Goal: Transaction & Acquisition: Purchase product/service

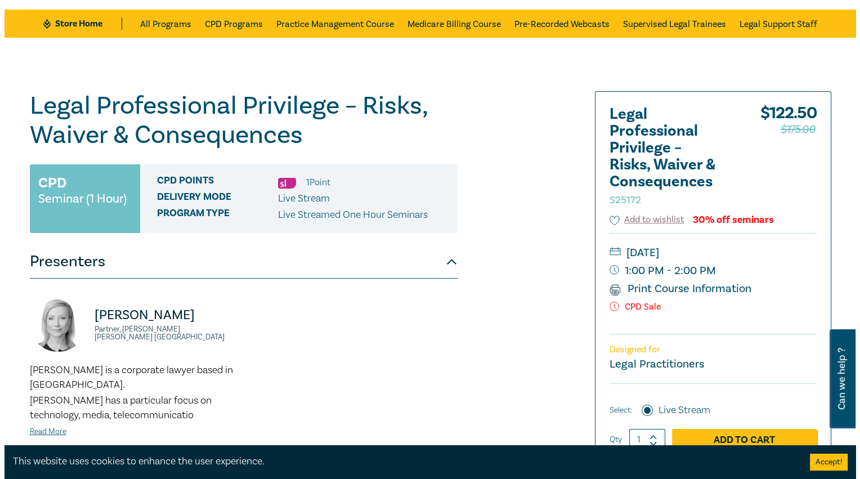
scroll to position [113, 0]
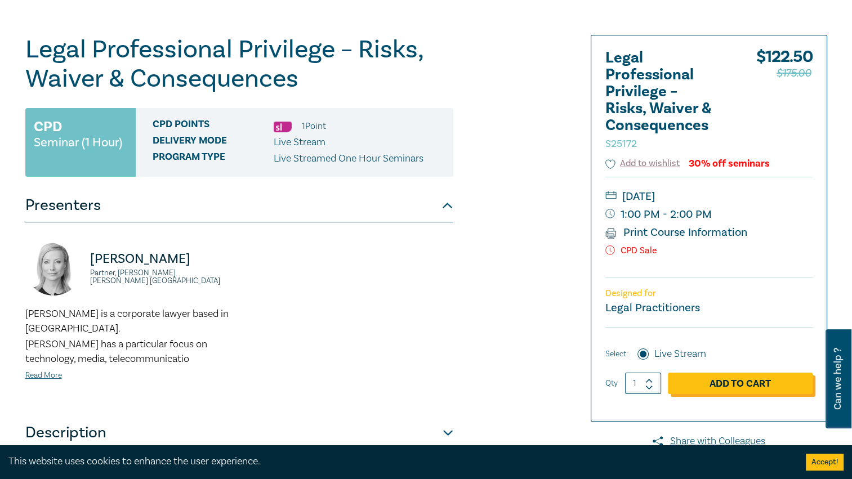
click at [736, 385] on link "Add to Cart" at bounding box center [740, 383] width 145 height 21
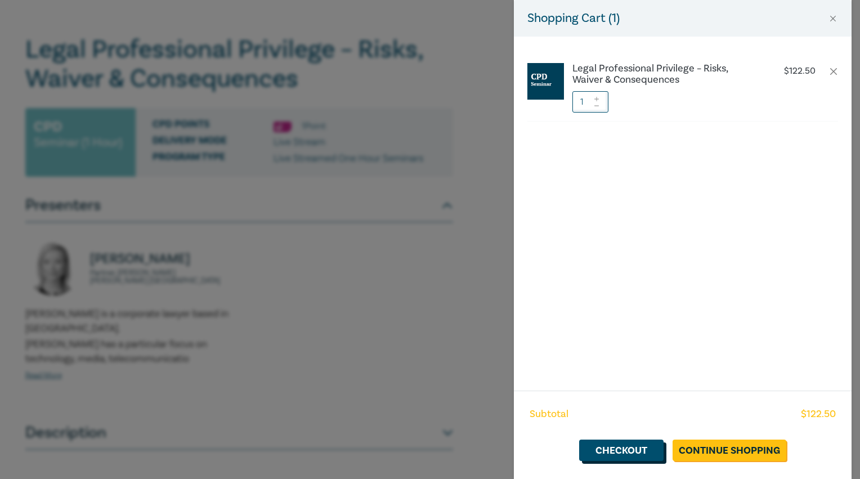
click at [630, 445] on link "Checkout" at bounding box center [621, 450] width 84 height 21
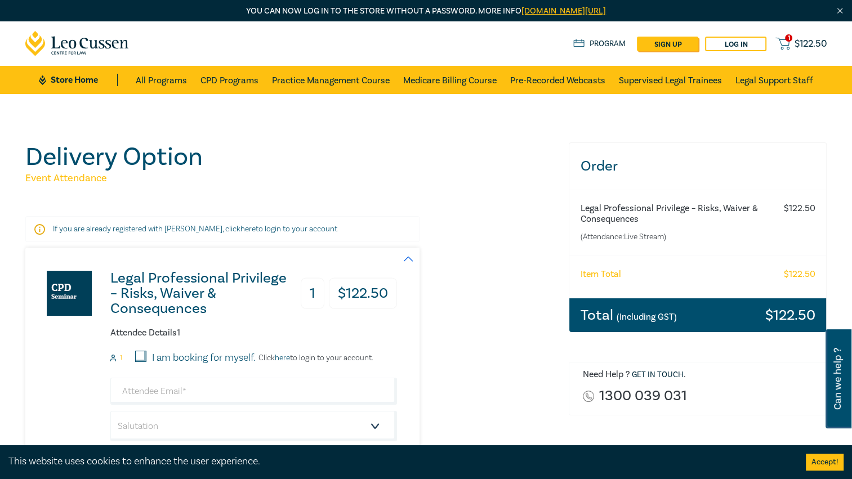
scroll to position [113, 0]
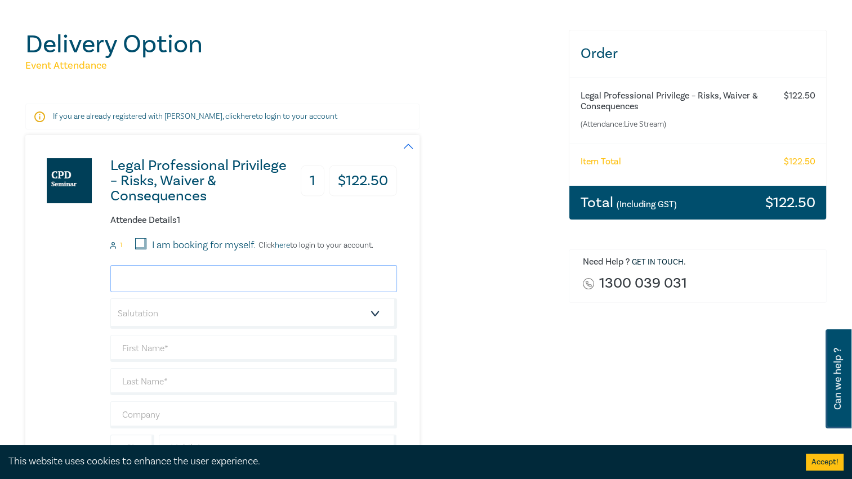
click at [163, 278] on input "email" at bounding box center [253, 278] width 287 height 27
type input "angus@hcalawyers.com.au"
type input "Angus"
type input "Dowling"
type input "[PERSON_NAME] + Associates"
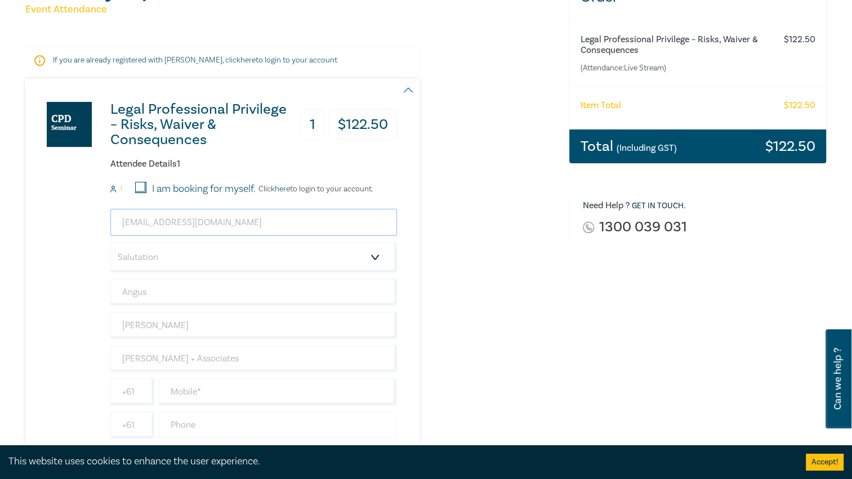
scroll to position [225, 0]
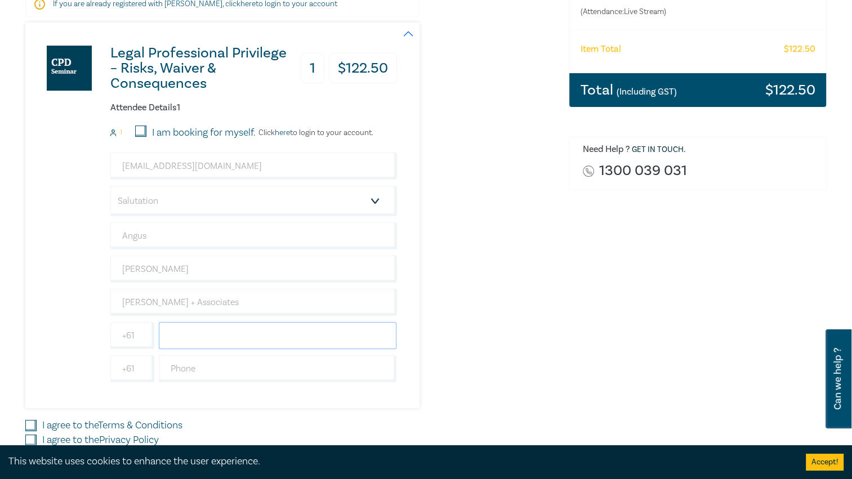
click at [168, 334] on input "text" at bounding box center [278, 335] width 238 height 27
paste input "0438383862"
click at [169, 336] on input "0438383862" at bounding box center [278, 335] width 238 height 27
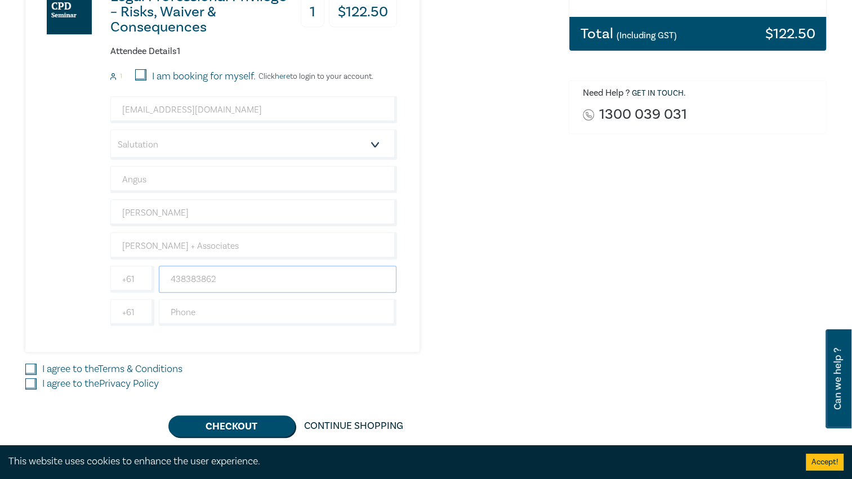
scroll to position [338, 0]
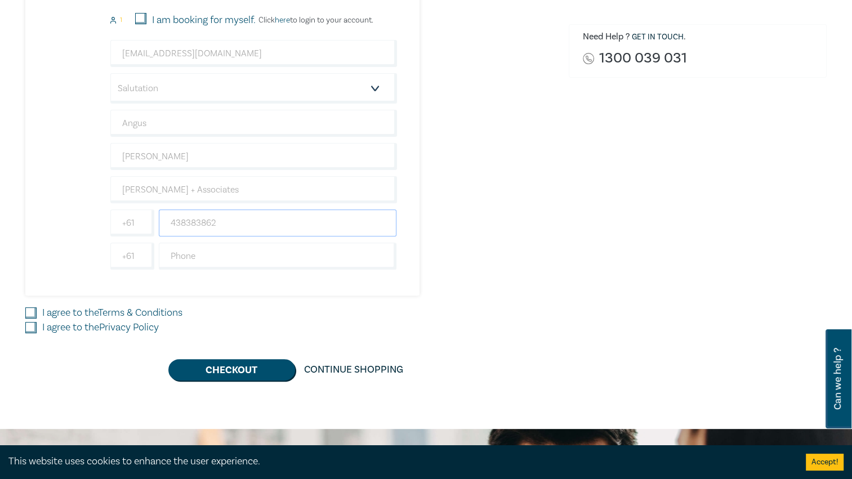
type input "438383862"
click at [34, 311] on input "I agree to the Terms & Conditions" at bounding box center [30, 312] width 11 height 11
checkbox input "true"
click at [30, 325] on input "I agree to the Privacy Policy" at bounding box center [30, 327] width 11 height 11
checkbox input "true"
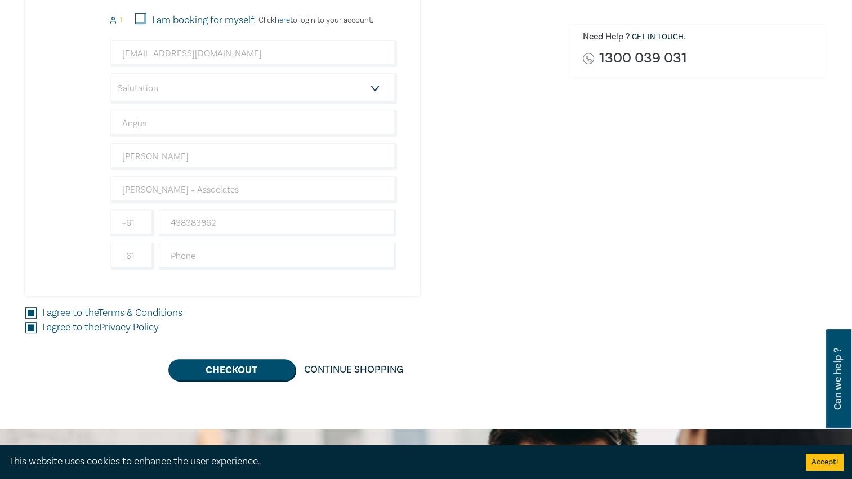
scroll to position [225, 0]
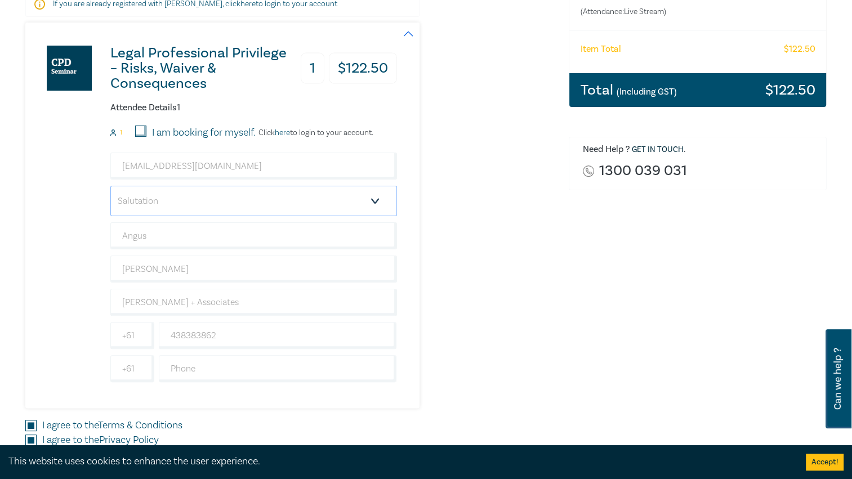
click at [373, 201] on select "Salutation Mr. Mrs. Ms. Miss Dr. Prof. Other" at bounding box center [253, 201] width 287 height 30
select select "Mr."
click at [110, 186] on select "Salutation Mr. Mrs. Ms. Miss Dr. Prof. Other" at bounding box center [253, 201] width 287 height 30
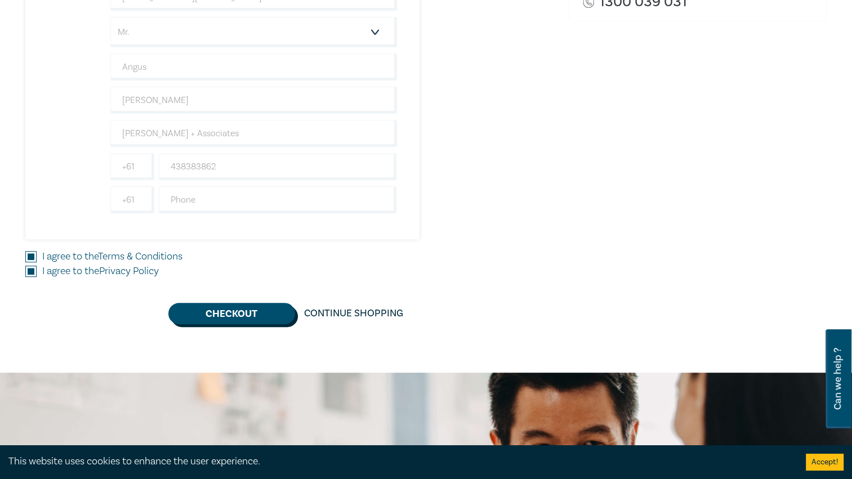
click at [268, 316] on button "Checkout" at bounding box center [231, 313] width 127 height 21
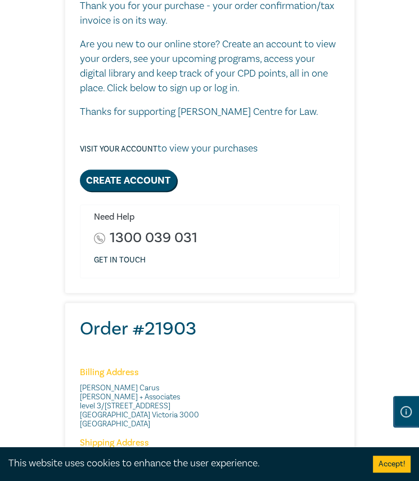
scroll to position [450, 0]
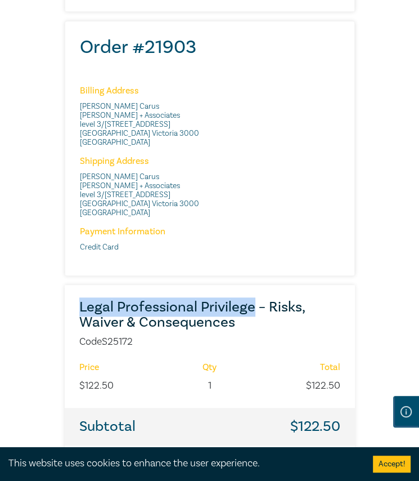
drag, startPoint x: 75, startPoint y: 303, endPoint x: 248, endPoint y: 309, distance: 172.4
click at [249, 310] on div "Legal Professional Privilege – Risks, Waiver & Consequences Code S25172" at bounding box center [210, 325] width 275 height 50
drag, startPoint x: 248, startPoint y: 309, endPoint x: 222, endPoint y: 301, distance: 26.7
drag, startPoint x: 222, startPoint y: 301, endPoint x: 176, endPoint y: 300, distance: 46.7
copy h3 "Legal Professional Privileg"
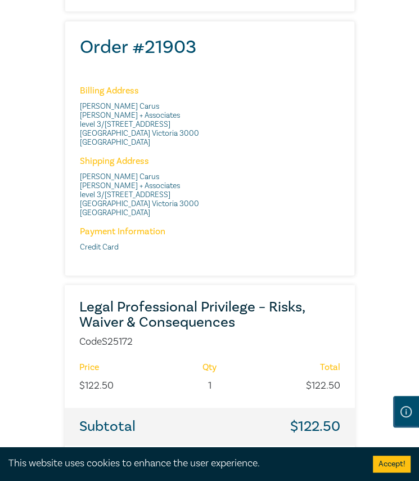
click at [275, 144] on span "level [STREET_ADDRESS]" at bounding box center [210, 133] width 260 height 27
